Goal: Information Seeking & Learning: Learn about a topic

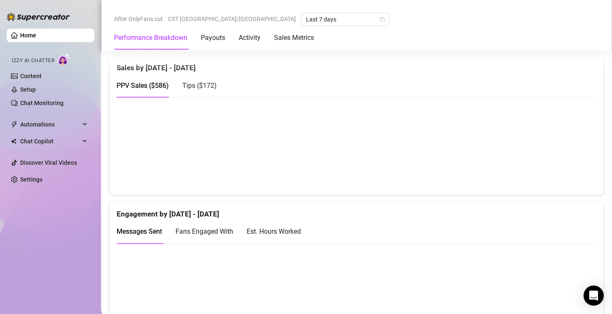
scroll to position [430, 0]
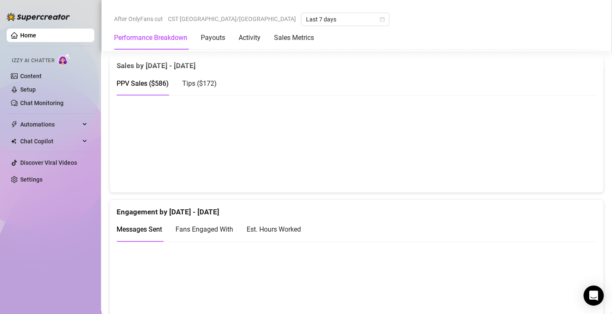
click at [277, 225] on div "Est. Hours Worked" at bounding box center [273, 229] width 54 height 11
click at [197, 225] on span "Fans Engaged With" at bounding box center [204, 229] width 58 height 8
click at [154, 225] on span "Messages Sent" at bounding box center [138, 229] width 45 height 8
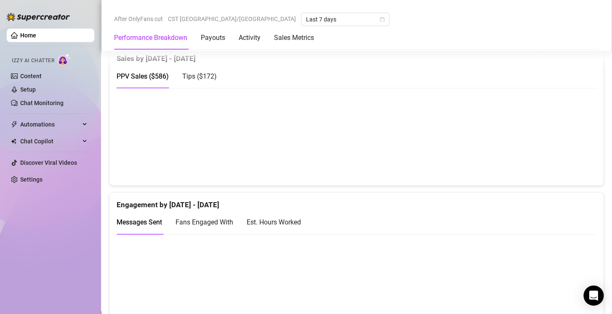
scroll to position [438, 0]
click at [282, 217] on div "Est. Hours Worked" at bounding box center [273, 222] width 54 height 11
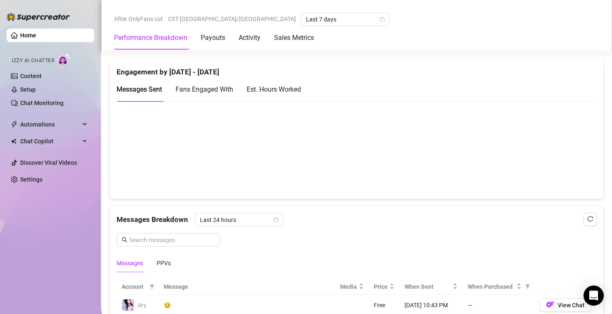
scroll to position [567, 0]
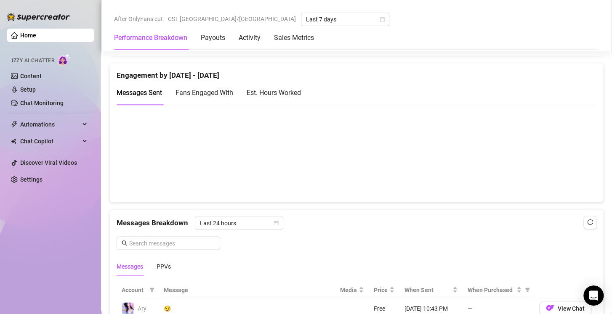
click at [285, 89] on div "Est. Hours Worked" at bounding box center [273, 92] width 54 height 11
click at [185, 90] on span "Fans Engaged With" at bounding box center [204, 93] width 58 height 8
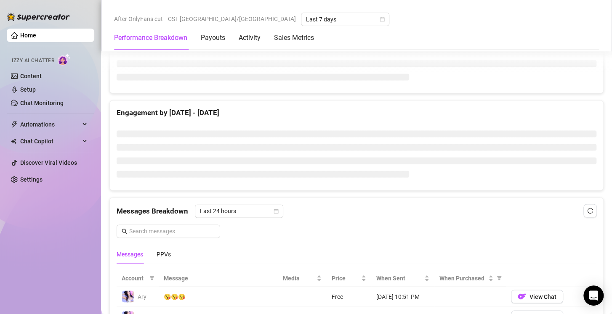
scroll to position [511, 0]
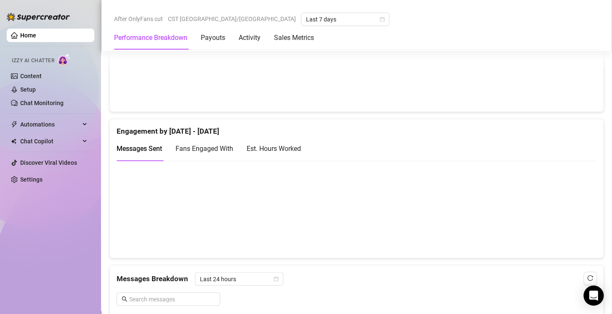
click at [278, 153] on div "Est. Hours Worked" at bounding box center [273, 149] width 54 height 24
